Goal: Information Seeking & Learning: Learn about a topic

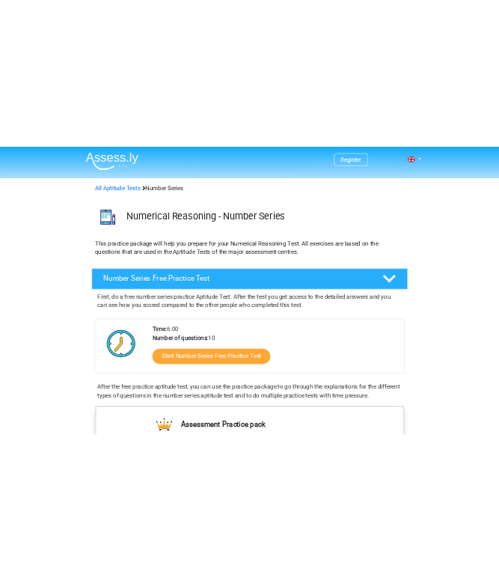
scroll to position [225, 0]
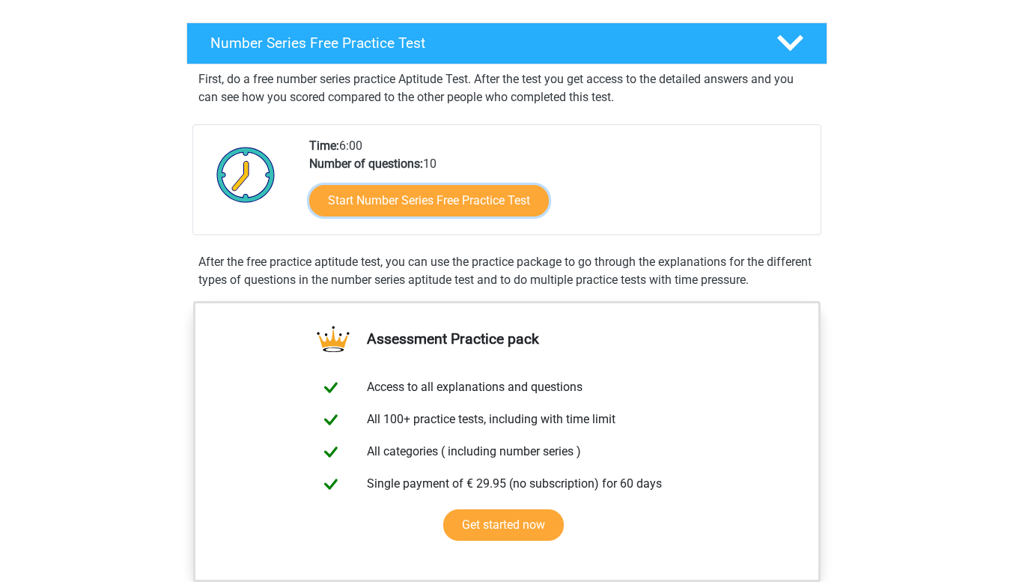
click at [407, 207] on link "Start Number Series Free Practice Test" at bounding box center [429, 200] width 240 height 31
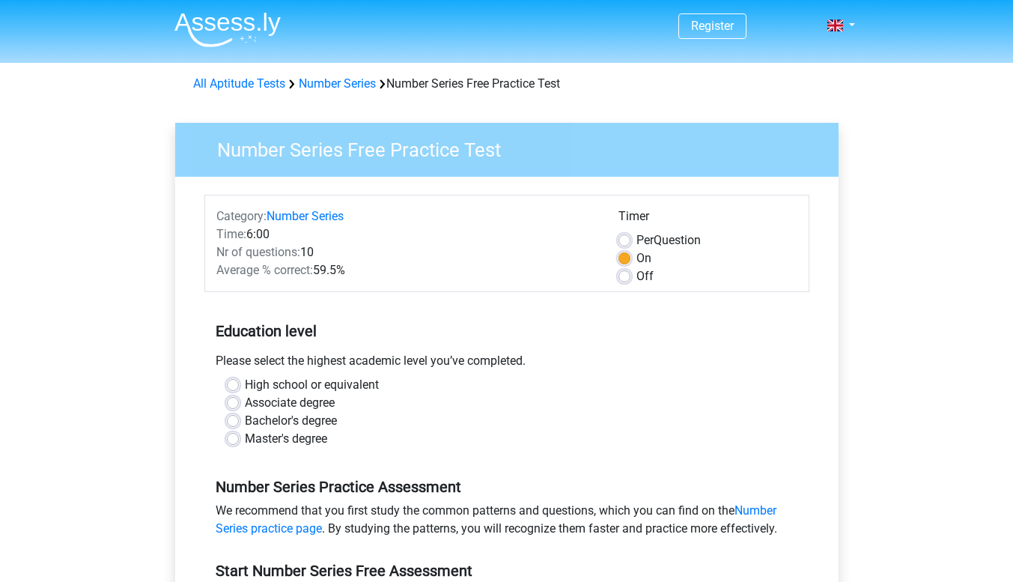
click at [308, 424] on label "Bachelor's degree" at bounding box center [291, 421] width 92 height 18
click at [239, 424] on input "Bachelor's degree" at bounding box center [233, 419] width 12 height 15
radio input "true"
click at [234, 447] on div "Master's degree" at bounding box center [507, 439] width 560 height 18
click at [245, 440] on label "Master's degree" at bounding box center [286, 439] width 82 height 18
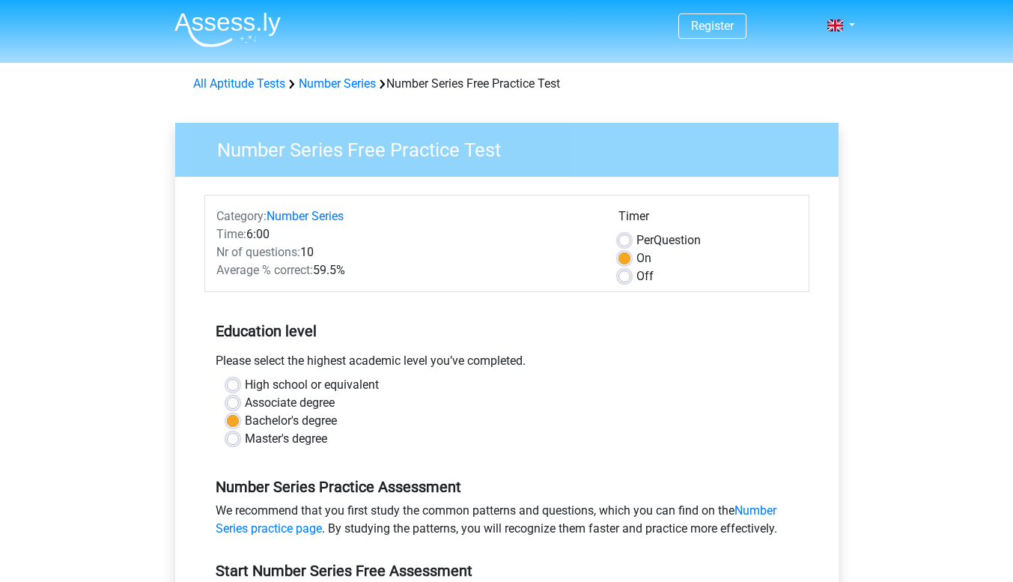
click at [234, 440] on input "Master's degree" at bounding box center [233, 437] width 12 height 15
radio input "true"
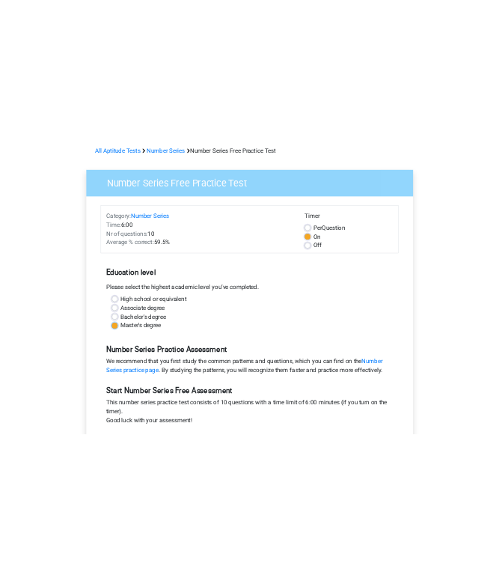
scroll to position [150, 0]
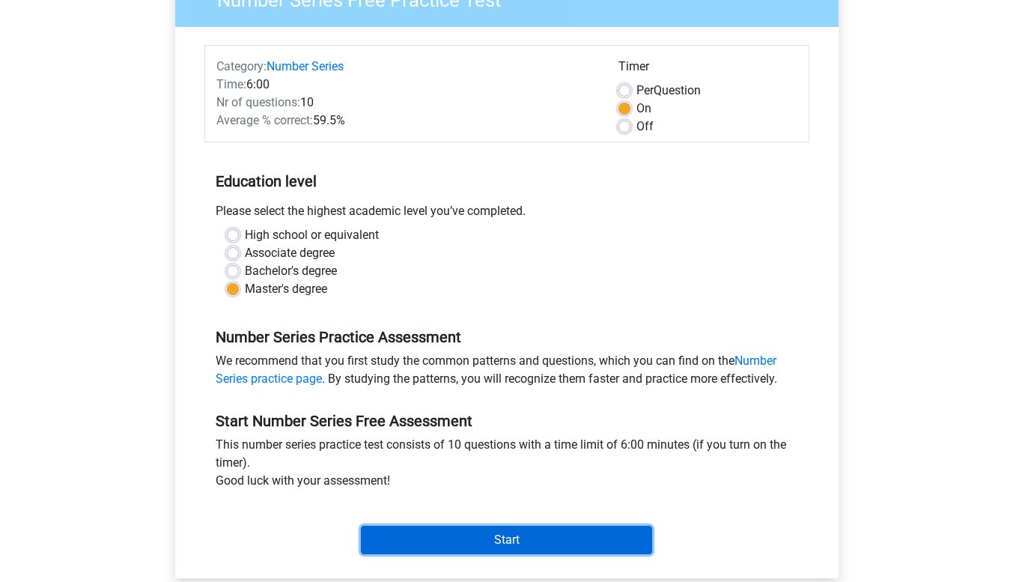
click at [448, 535] on input "Start" at bounding box center [506, 540] width 291 height 28
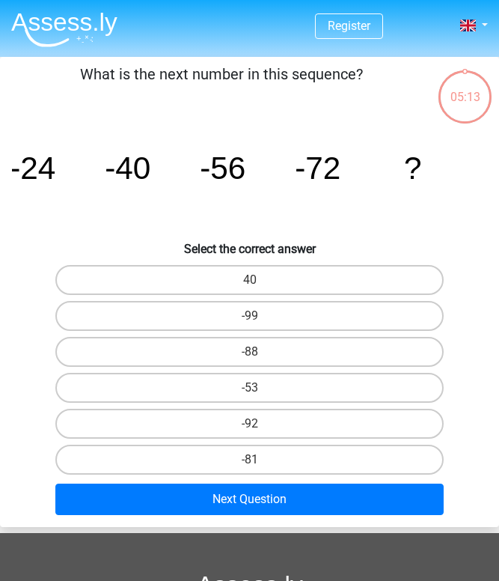
click at [226, 356] on label "-88" at bounding box center [249, 352] width 389 height 30
click at [250, 356] on input "-88" at bounding box center [255, 357] width 10 height 10
radio input "true"
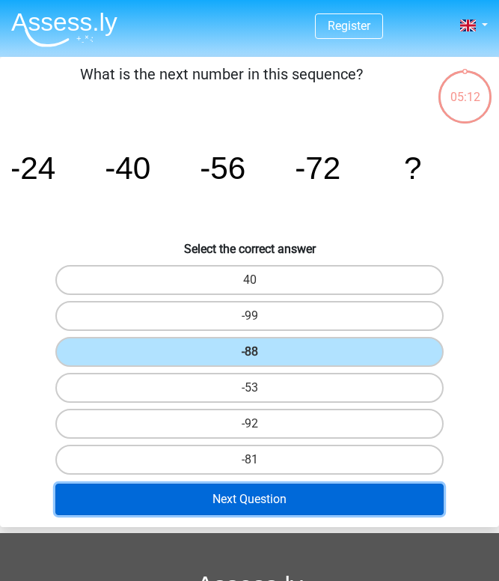
click at [281, 504] on button "Next Question" at bounding box center [249, 499] width 389 height 31
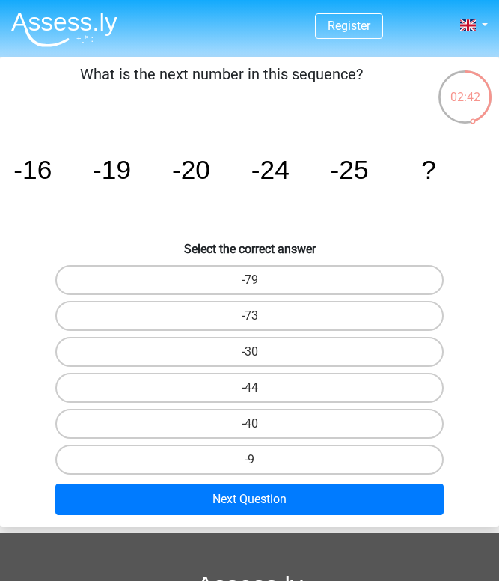
click at [198, 353] on label "-30" at bounding box center [249, 352] width 389 height 30
click at [250, 353] on input "-30" at bounding box center [255, 357] width 10 height 10
radio input "true"
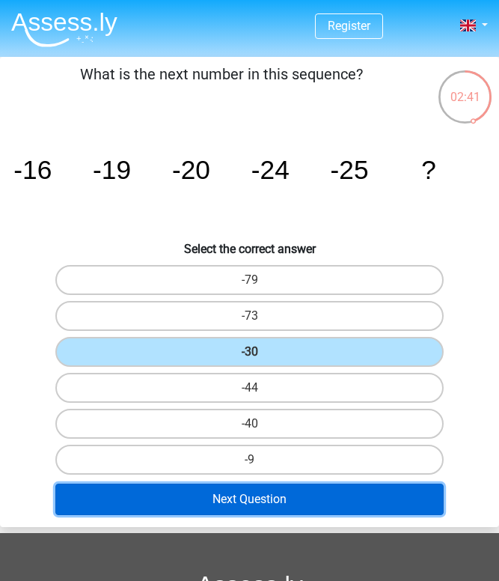
click at [220, 511] on button "Next Question" at bounding box center [249, 499] width 389 height 31
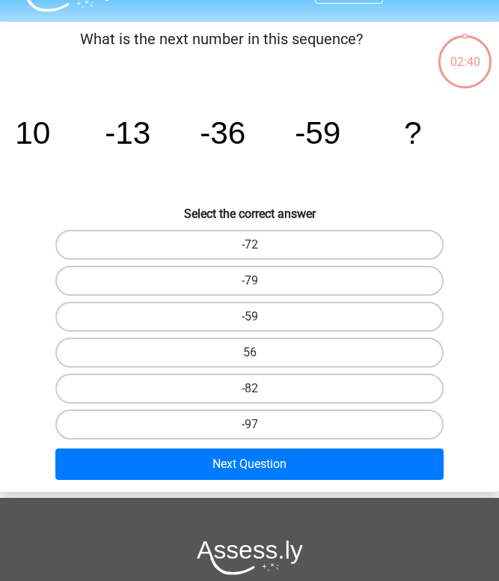
scroll to position [57, 0]
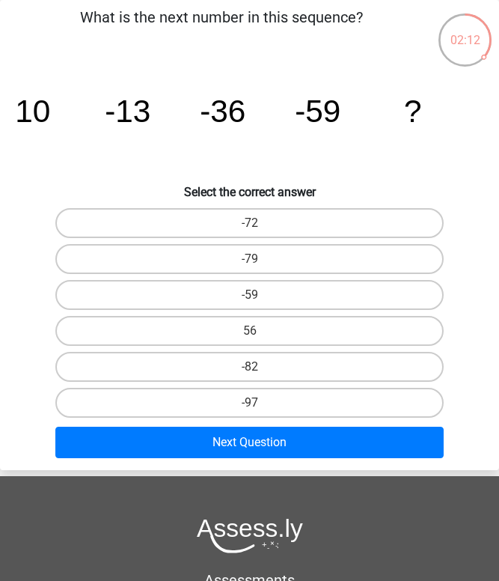
click at [299, 379] on label "-82" at bounding box center [249, 367] width 389 height 30
click at [260, 377] on input "-82" at bounding box center [255, 372] width 10 height 10
radio input "true"
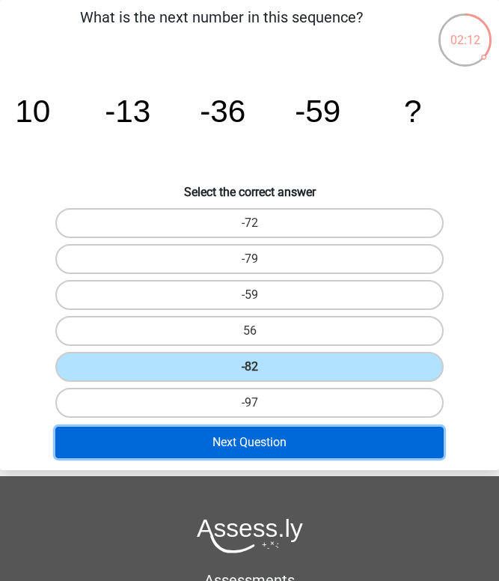
click at [249, 435] on button "Next Question" at bounding box center [249, 442] width 389 height 31
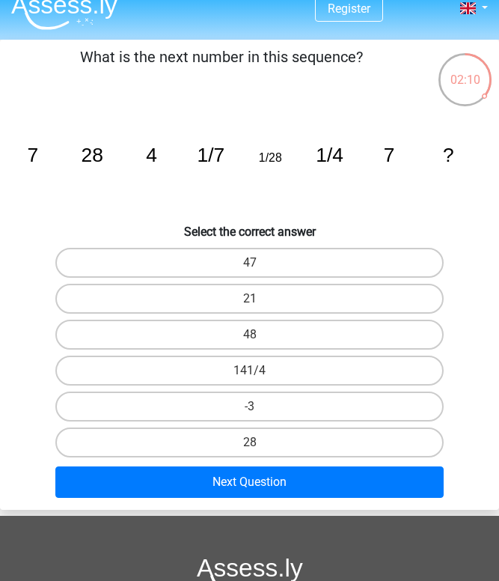
scroll to position [0, 0]
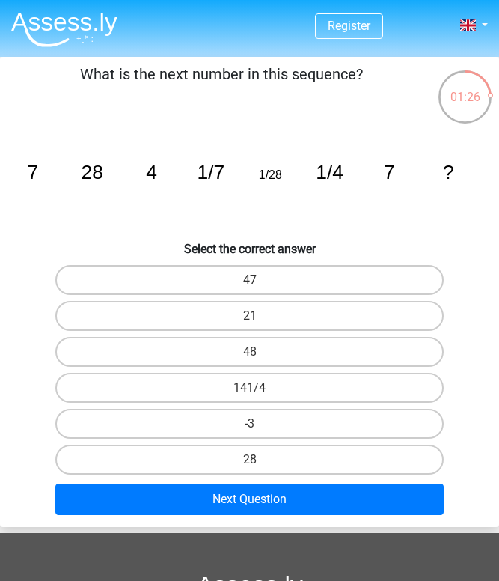
click at [278, 459] on label "28" at bounding box center [249, 460] width 389 height 30
click at [260, 460] on input "28" at bounding box center [255, 465] width 10 height 10
radio input "true"
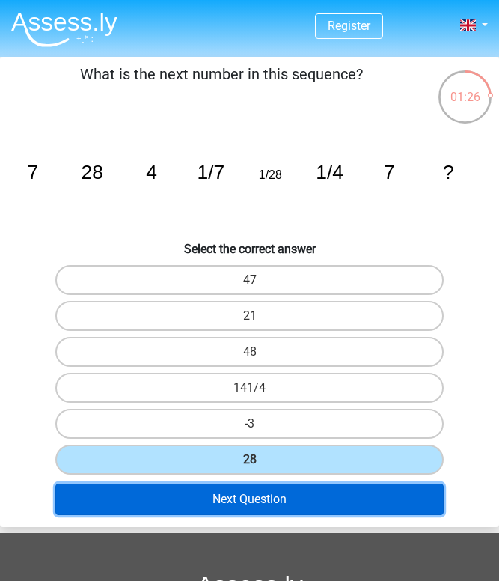
click at [275, 493] on button "Next Question" at bounding box center [249, 499] width 389 height 31
